Goal: Task Accomplishment & Management: Use online tool/utility

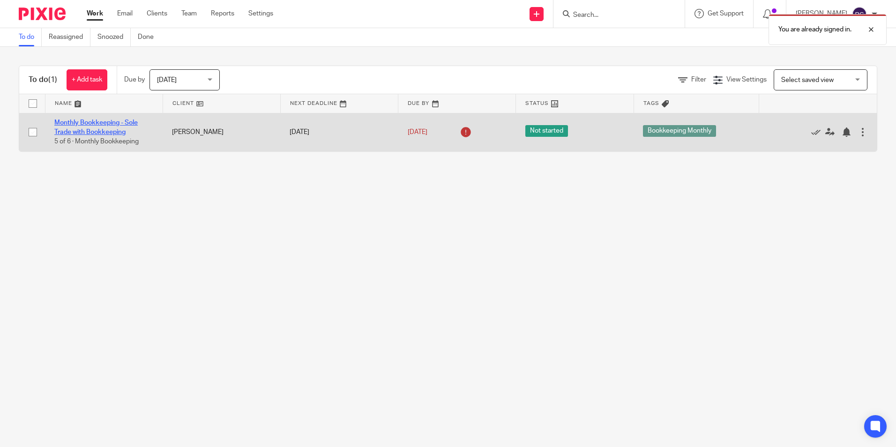
click at [115, 122] on link "Monthly Bookkeeping - Sole Trade with Bookkeeping" at bounding box center [95, 128] width 83 height 16
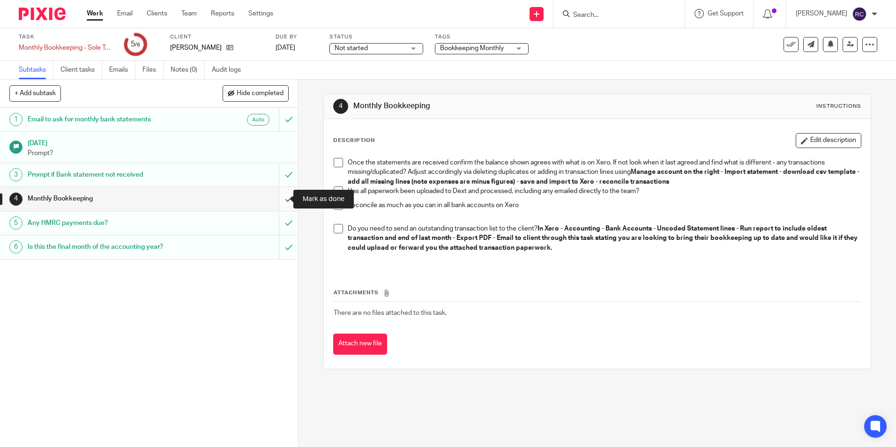
click at [278, 201] on input "submit" at bounding box center [149, 198] width 298 height 23
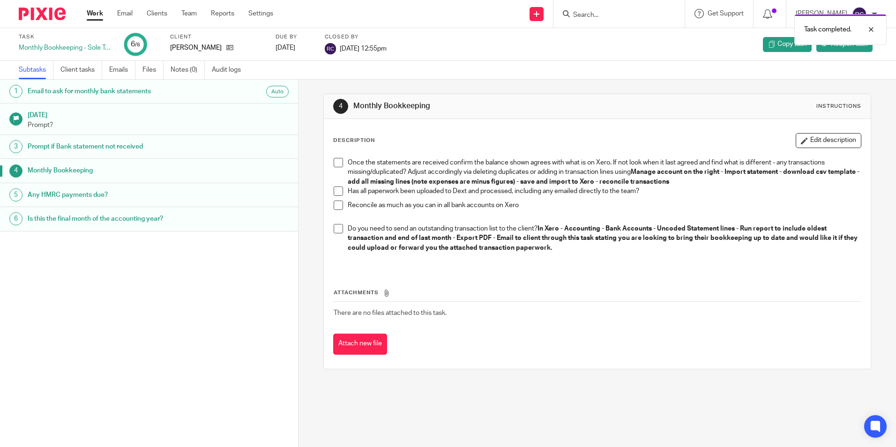
click at [95, 13] on link "Work" at bounding box center [95, 13] width 16 height 9
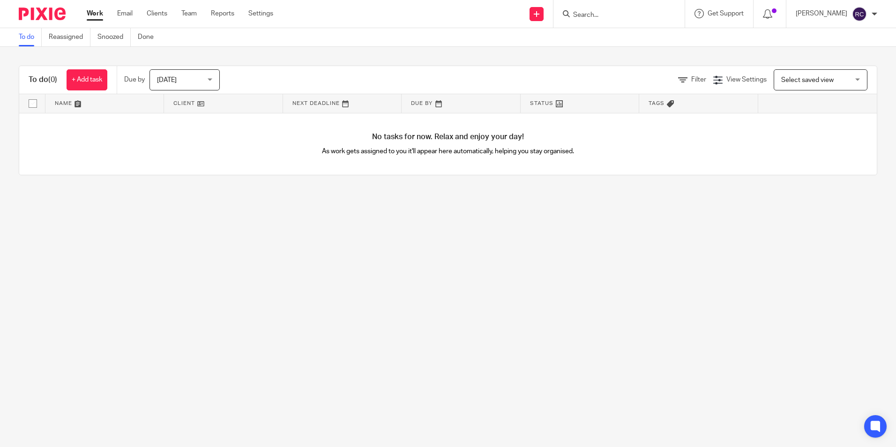
click at [209, 78] on div "[DATE] [DATE]" at bounding box center [185, 79] width 70 height 21
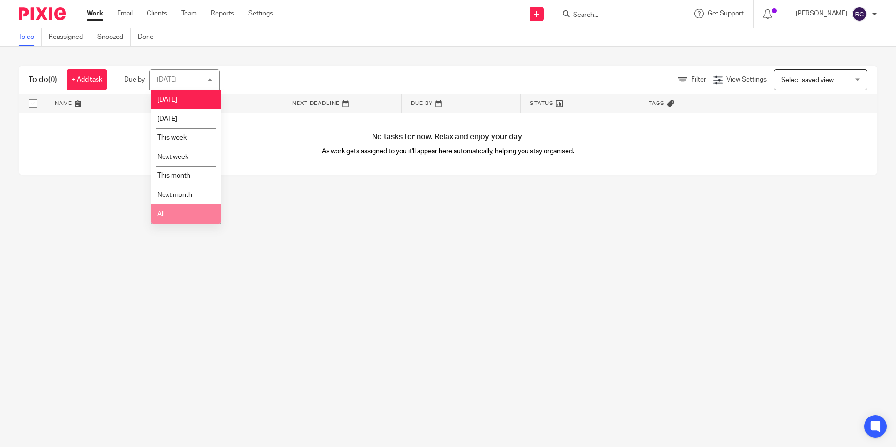
click at [187, 215] on li "All" at bounding box center [185, 213] width 69 height 19
